Goal: Task Accomplishment & Management: Manage account settings

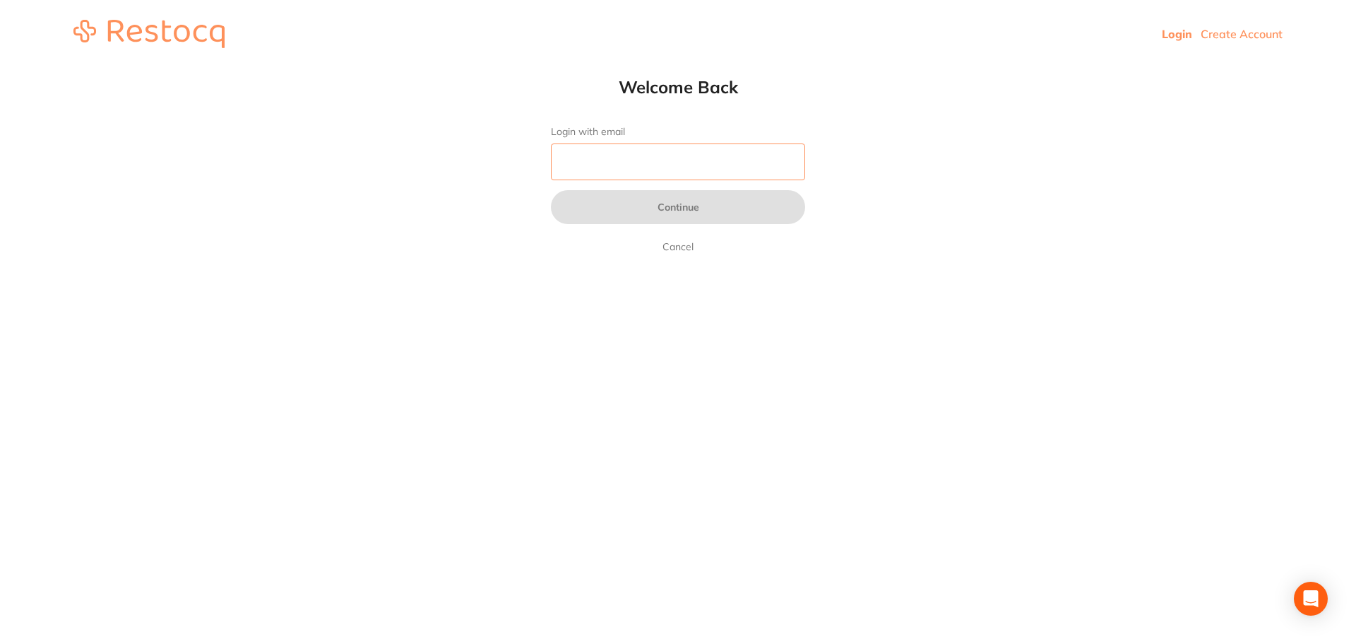
click at [599, 157] on input "Login with email" at bounding box center [678, 161] width 254 height 37
type input "[EMAIL_ADDRESS][DOMAIN_NAME]"
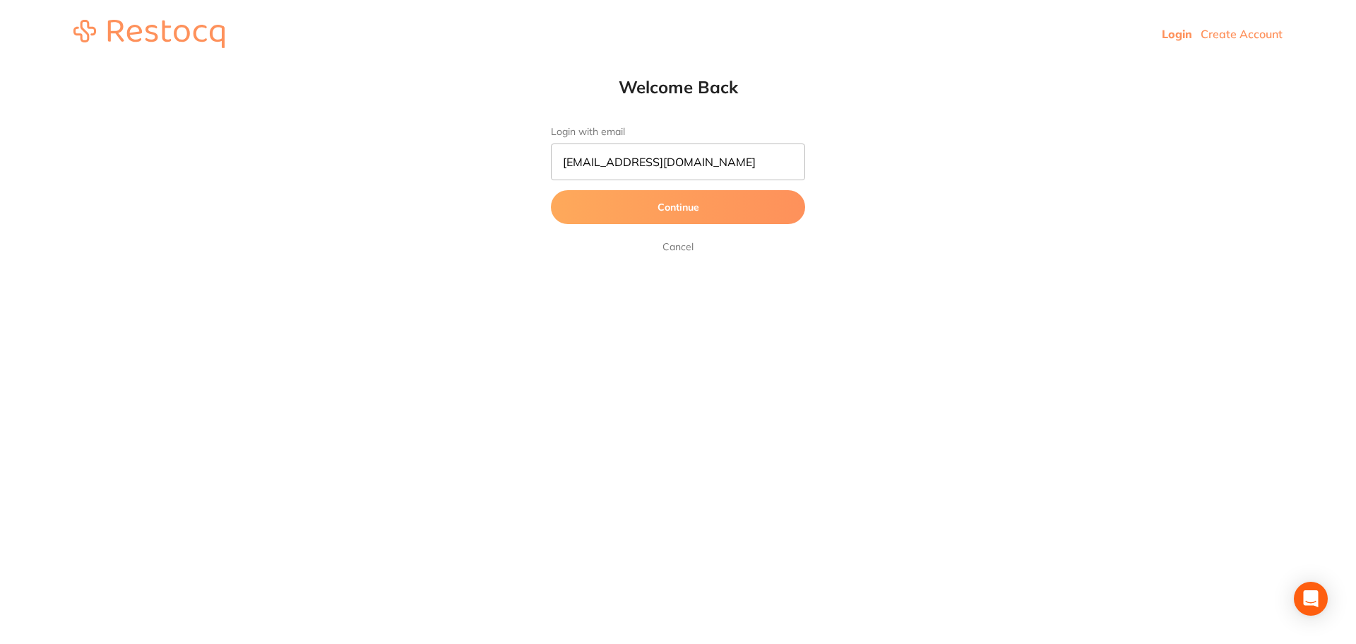
click at [693, 214] on button "Continue" at bounding box center [678, 207] width 254 height 34
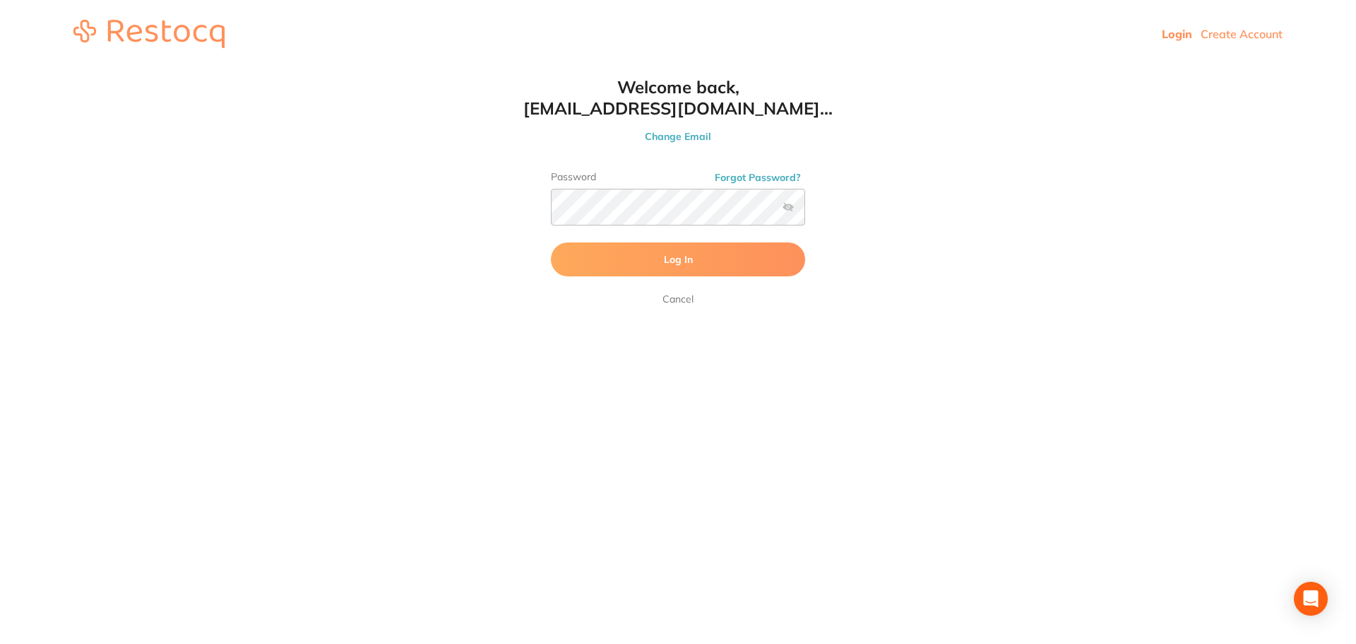
click at [667, 274] on button "Log In" at bounding box center [678, 259] width 254 height 34
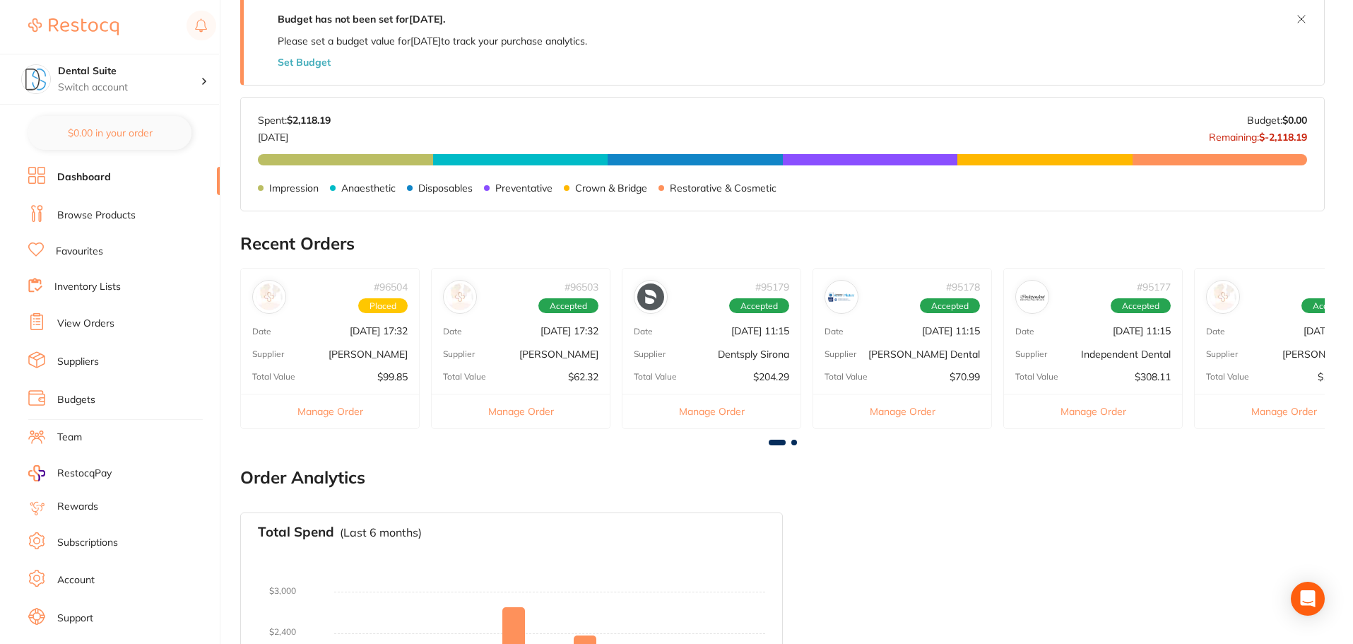
scroll to position [283, 0]
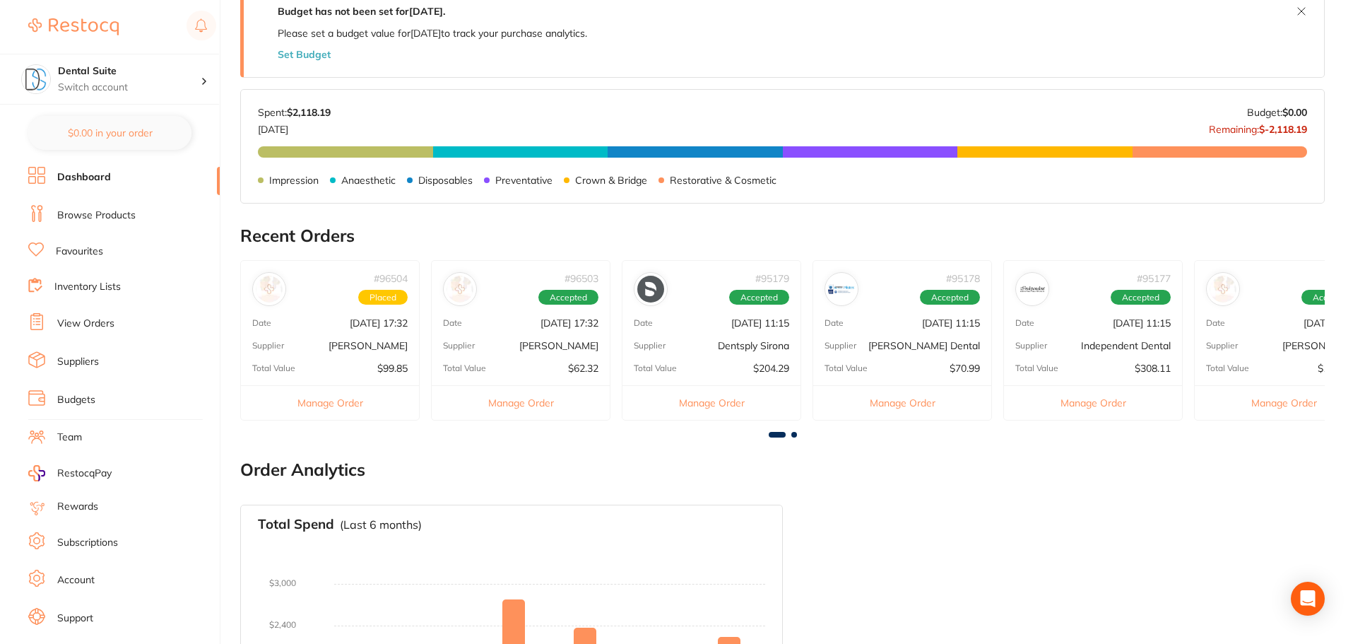
click at [316, 405] on button "Manage Order" at bounding box center [330, 402] width 178 height 35
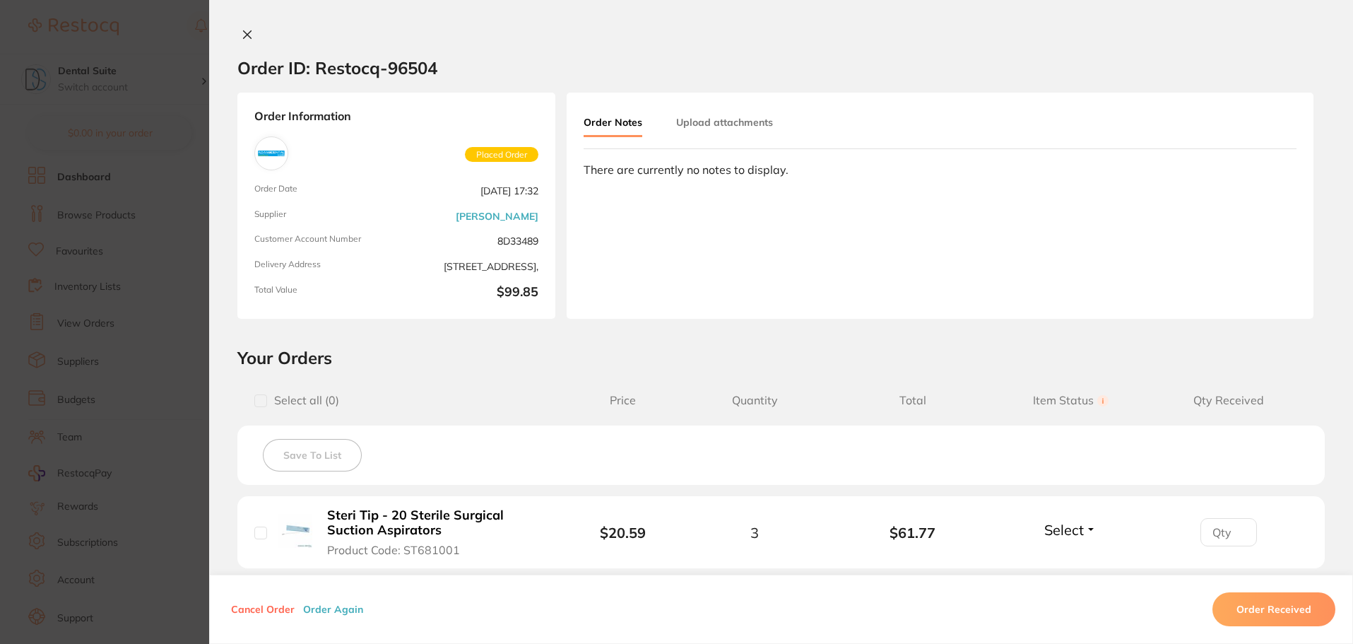
scroll to position [0, 0]
click at [248, 31] on icon at bounding box center [248, 35] width 8 height 8
